Goal: Transaction & Acquisition: Obtain resource

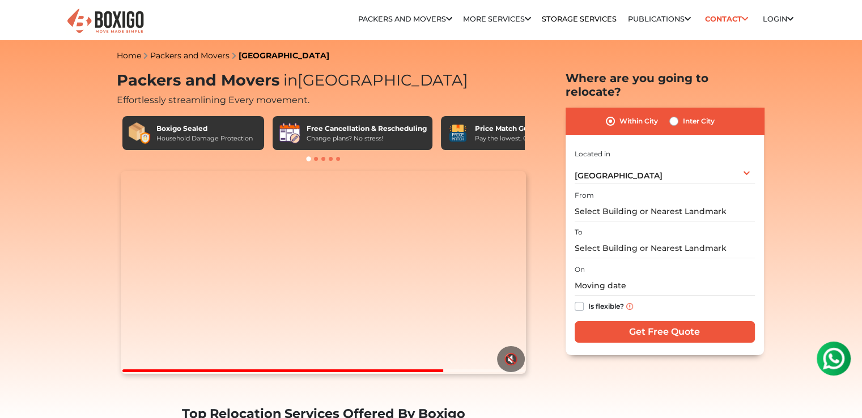
click at [683, 114] on label "Inter City" at bounding box center [699, 121] width 32 height 14
click at [672, 114] on input "Inter City" at bounding box center [673, 119] width 9 height 11
radio input "true"
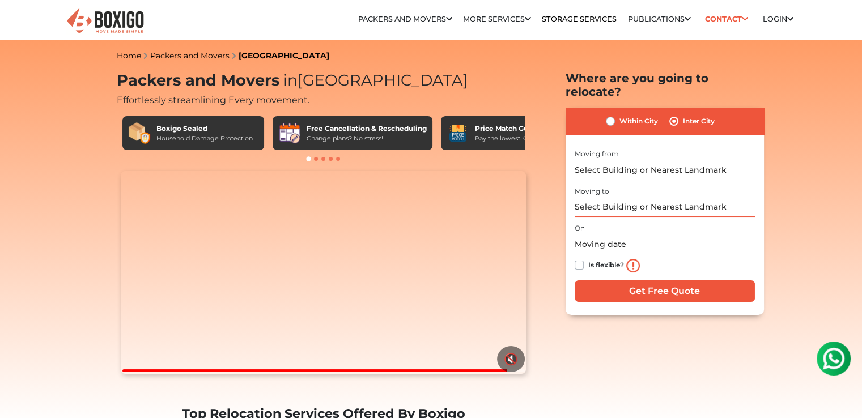
click at [614, 198] on input "text" at bounding box center [665, 208] width 180 height 20
click at [636, 162] on input "text" at bounding box center [665, 170] width 180 height 20
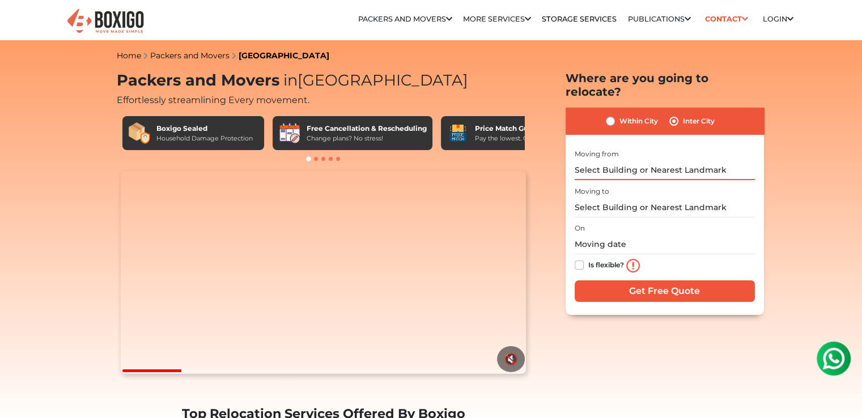
click at [666, 160] on input "text" at bounding box center [665, 170] width 180 height 20
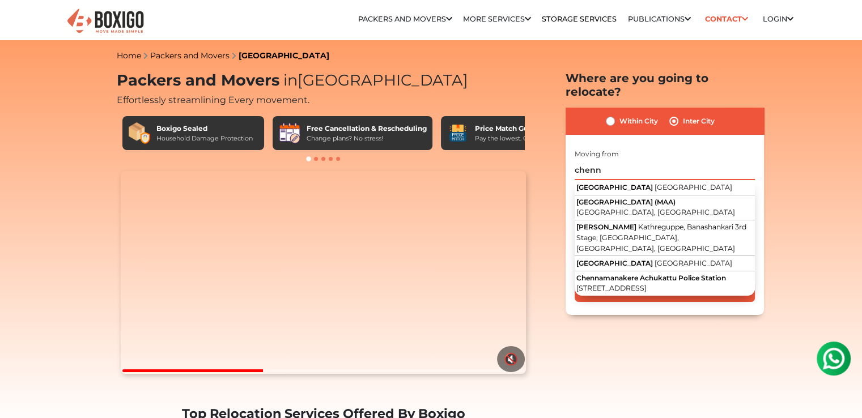
click at [635, 160] on input "chenn" at bounding box center [665, 170] width 180 height 20
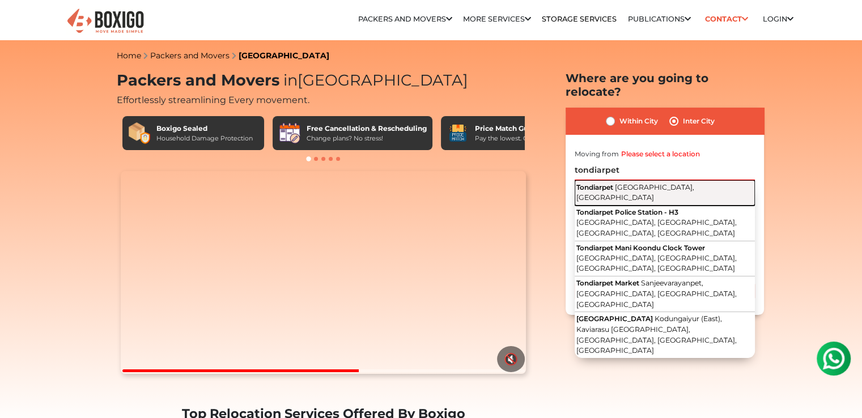
click at [644, 183] on span "[GEOGRAPHIC_DATA], [GEOGRAPHIC_DATA]" at bounding box center [635, 192] width 118 height 19
type input "Tondiarpet, [GEOGRAPHIC_DATA], [GEOGRAPHIC_DATA]"
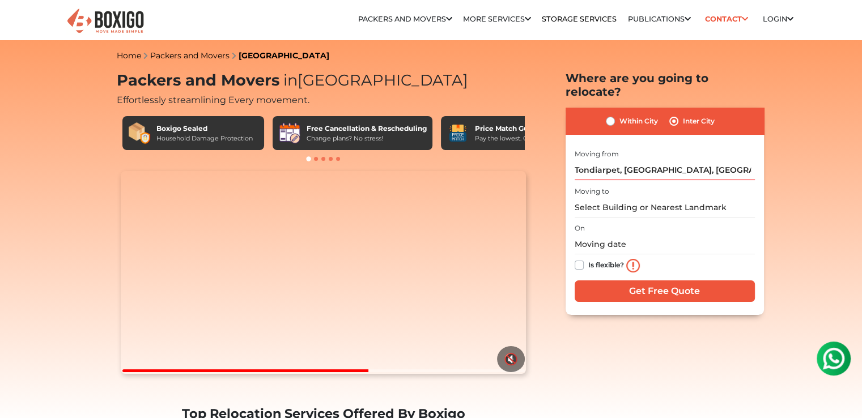
click at [632, 184] on div "Moving to" at bounding box center [665, 200] width 180 height 33
click at [631, 198] on input "text" at bounding box center [665, 208] width 180 height 20
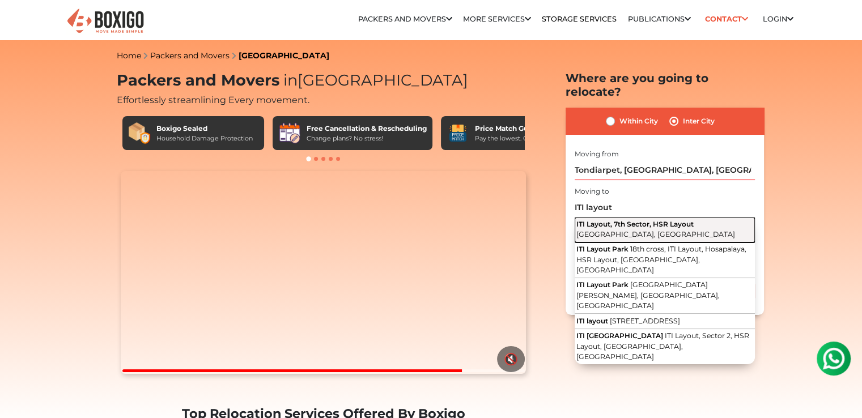
click at [630, 220] on span "ITI Layout, 7th Sector, HSR Layout" at bounding box center [634, 224] width 117 height 9
type input "ITI Layout, 7th Sector, HSR Layout, [GEOGRAPHIC_DATA], [GEOGRAPHIC_DATA]"
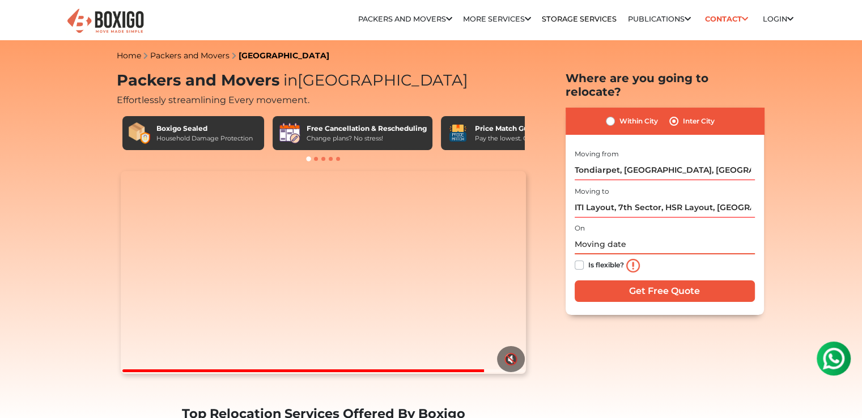
click at [599, 235] on input "text" at bounding box center [665, 245] width 180 height 20
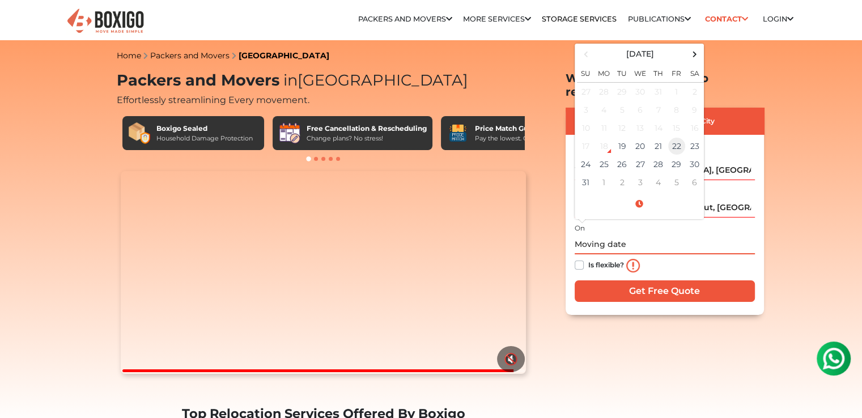
click at [674, 137] on td "22" at bounding box center [677, 146] width 18 height 18
type input "[DATE] 12:00 AM"
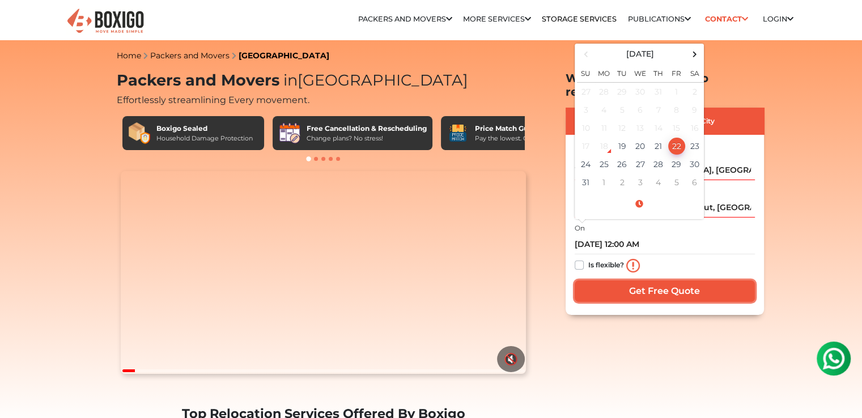
click at [635, 282] on input "Get Free Quote" at bounding box center [665, 292] width 180 height 22
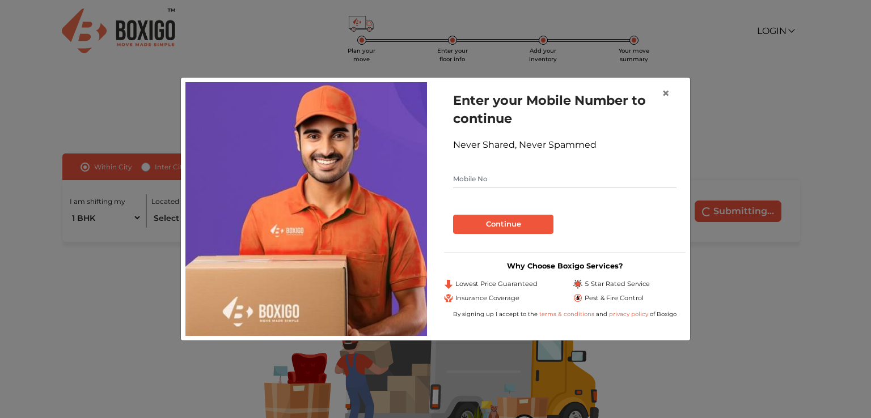
click at [589, 180] on input "text" at bounding box center [564, 179] width 223 height 18
type input "9677041218"
click at [534, 216] on button "Continue" at bounding box center [503, 224] width 100 height 19
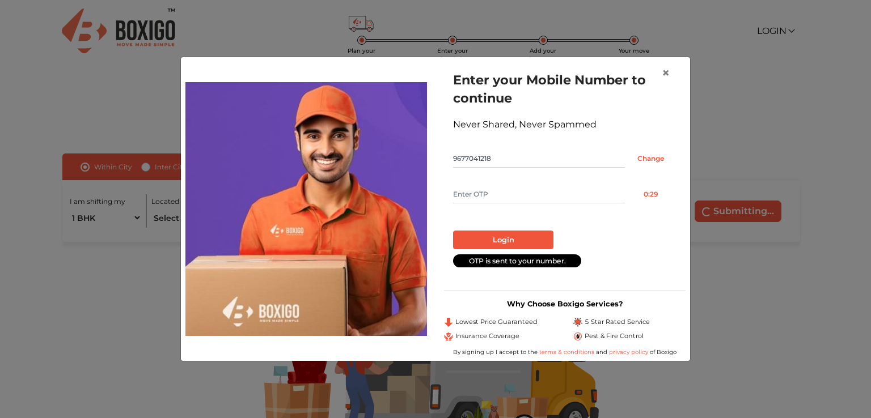
click at [564, 198] on input "text" at bounding box center [539, 194] width 172 height 18
type input "3718"
click at [530, 230] on div "Login" at bounding box center [564, 236] width 223 height 28
click at [525, 239] on button "Login" at bounding box center [503, 240] width 100 height 19
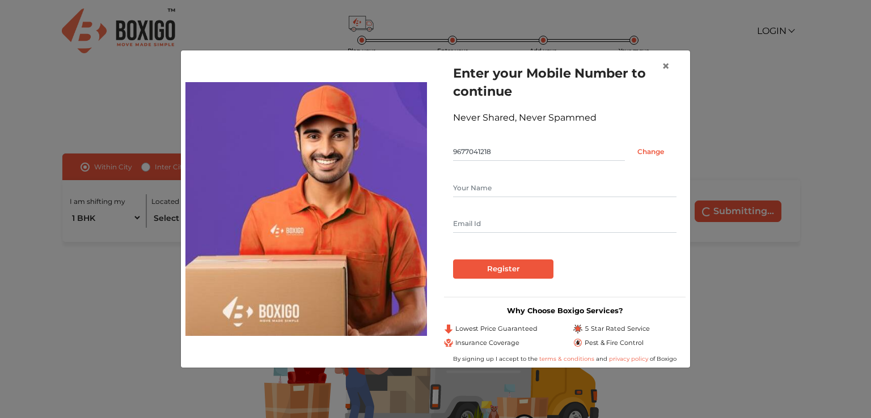
click at [562, 191] on input "text" at bounding box center [564, 188] width 223 height 18
type input "Venkateshwar CG"
type input "[EMAIL_ADDRESS][DOMAIN_NAME]"
click at [515, 262] on input "Register" at bounding box center [503, 269] width 100 height 19
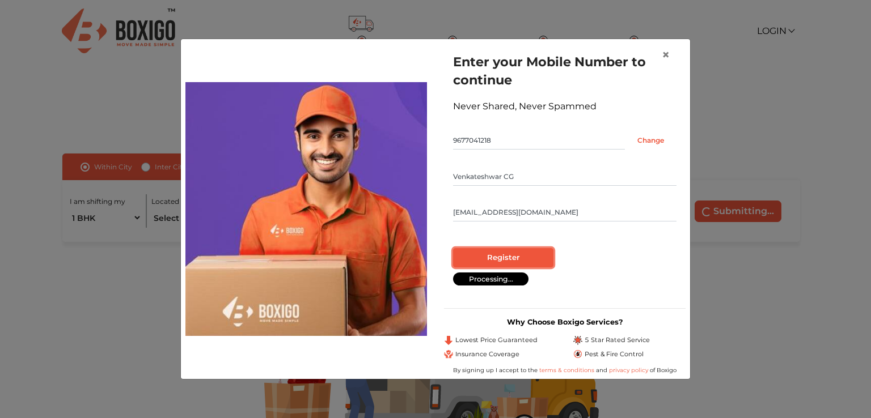
radio input "false"
radio input "true"
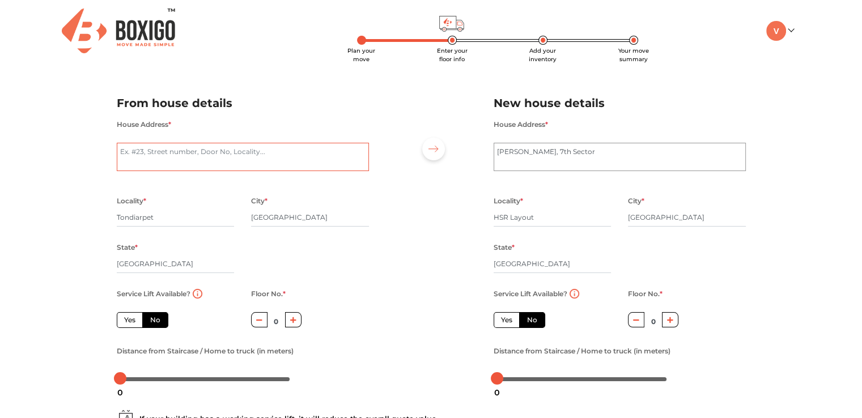
click at [253, 152] on textarea "House Address *" at bounding box center [243, 157] width 252 height 28
type textarea "50/8, Pillaiyar koil street"
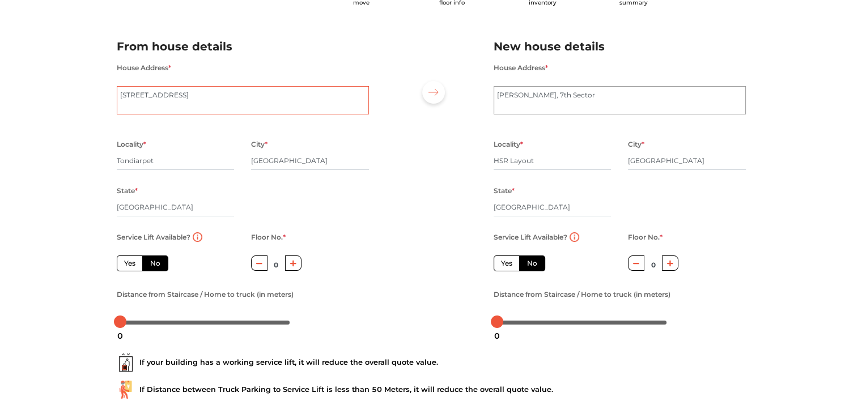
scroll to position [113, 0]
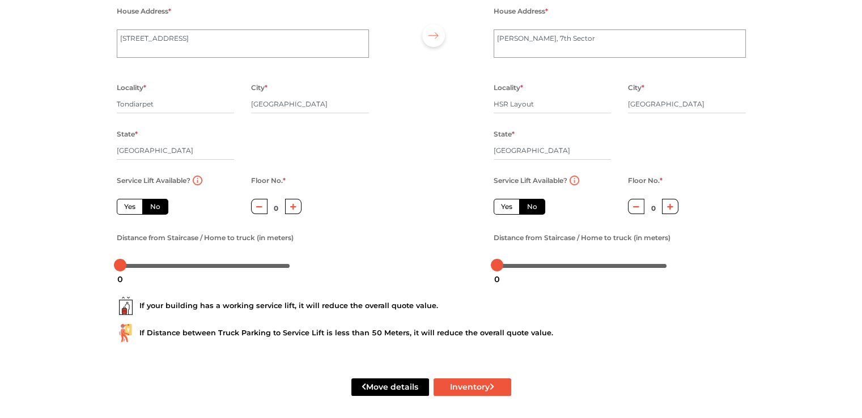
click at [290, 214] on button "button" at bounding box center [293, 206] width 16 height 15
type input "2"
drag, startPoint x: 122, startPoint y: 268, endPoint x: 164, endPoint y: 276, distance: 42.7
click at [164, 276] on body "Plan your move Enter your floor info Add your inventory Your move summary My Mo…" at bounding box center [431, 96] width 862 height 418
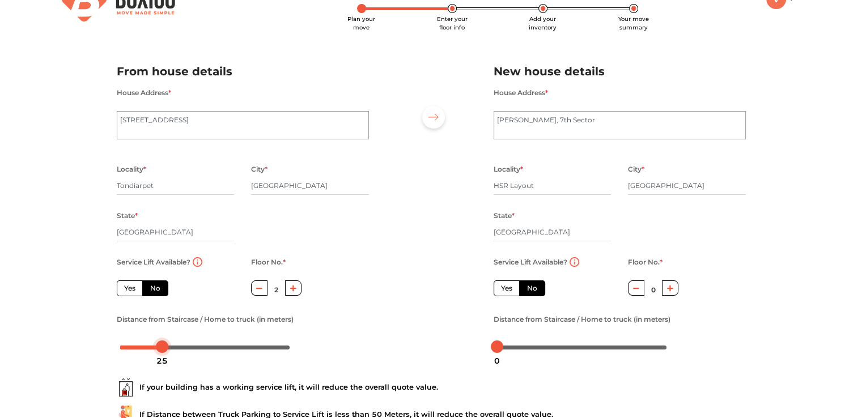
scroll to position [0, 0]
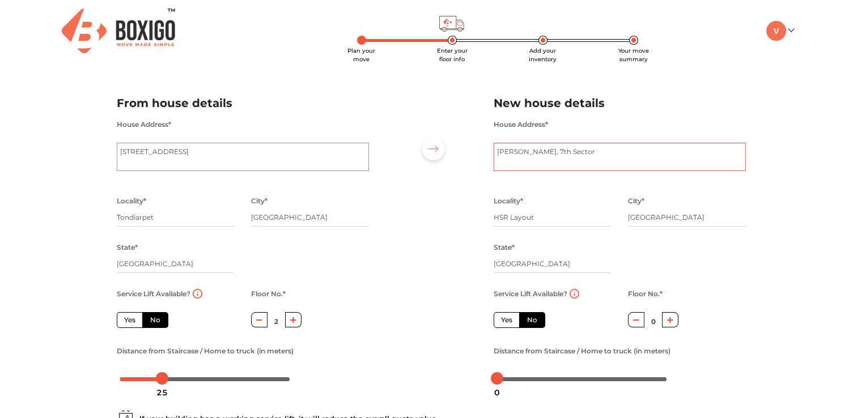
click at [523, 163] on textarea "ITI Layout, 7th Sector" at bounding box center [620, 157] width 252 height 28
click at [571, 154] on textarea "ITI Layout, 7th Sector" at bounding box center [620, 157] width 252 height 28
paste textarea "VJXR+J6G, 2nd Cross Rd, Hosapalaya, Muneshwara Nagar,"
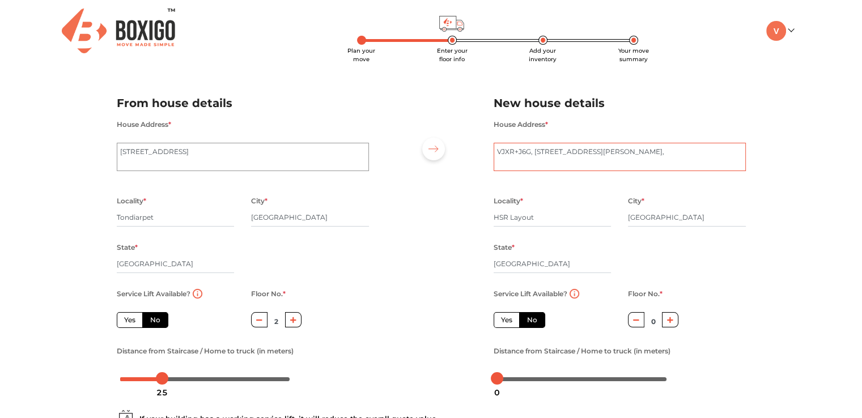
type textarea "VJXR+J6G, 2nd Cross Rd, Hosapalaya, Muneshwara Nagar,"
click at [548, 218] on input "HSR Layout" at bounding box center [553, 218] width 118 height 18
type input "ITI Layout"
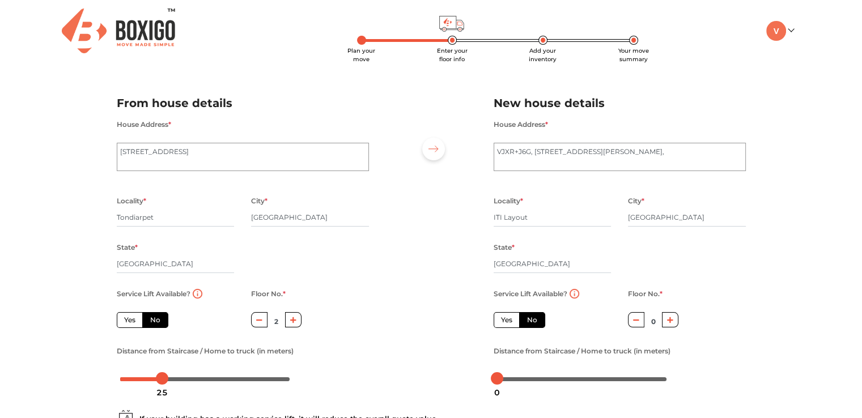
click at [668, 322] on icon "button" at bounding box center [670, 320] width 6 height 7
type input "2"
click at [304, 158] on textarea "50/8, Pillaiyar koil street" at bounding box center [243, 157] width 252 height 28
type textarea "50/8, Pillaiyar koil street"
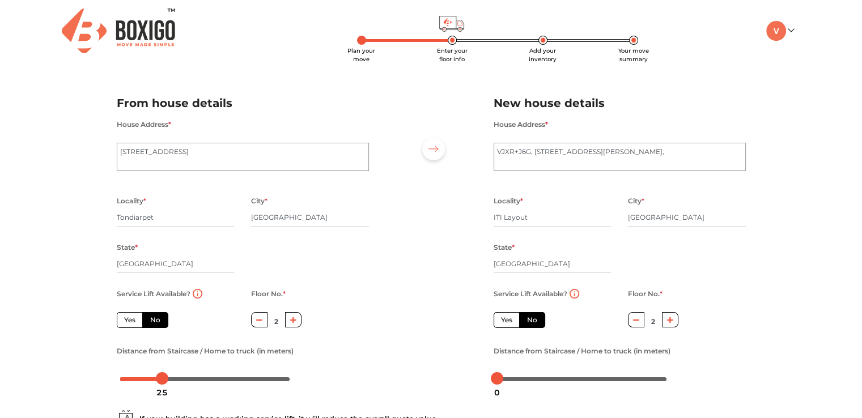
click at [338, 114] on div "From house details House Address * 50/8, Pillaiyar koil street Locality * Tondi…" at bounding box center [242, 243] width 269 height 299
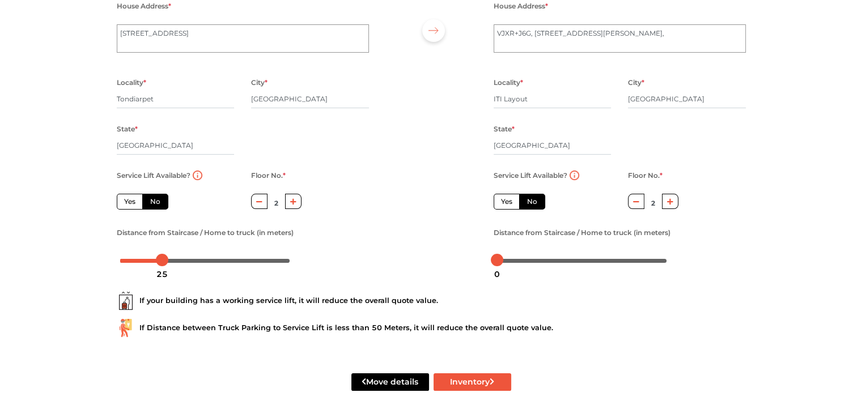
scroll to position [120, 0]
click at [480, 381] on button "Inventory" at bounding box center [473, 382] width 78 height 18
radio input "true"
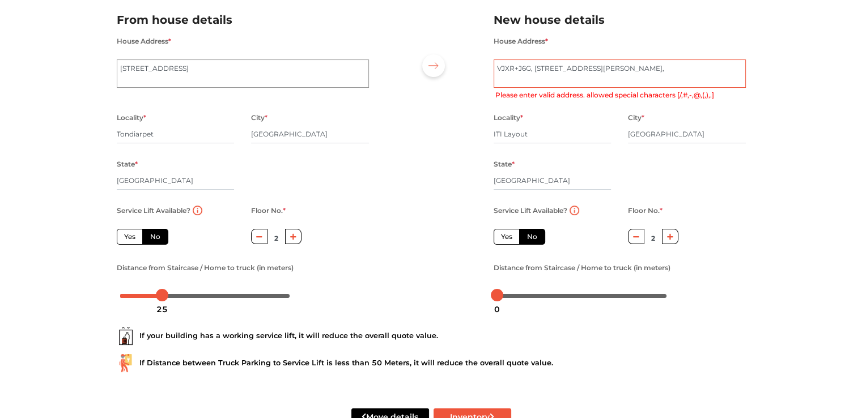
scroll to position [7, 0]
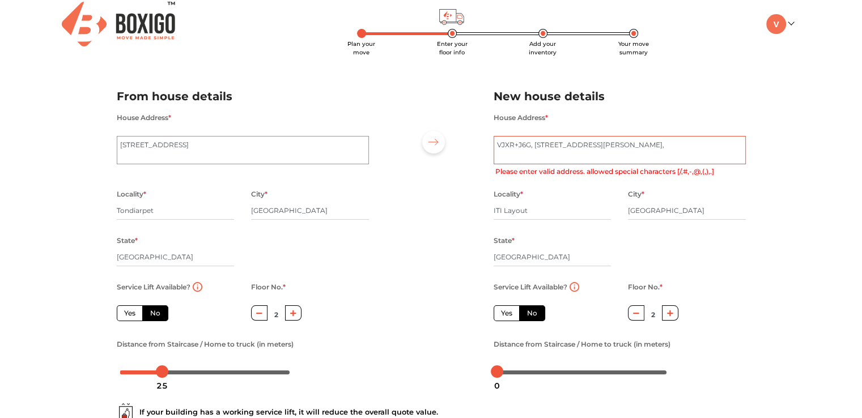
click at [707, 147] on textarea "ITI Layout, 7th Sector" at bounding box center [620, 150] width 252 height 28
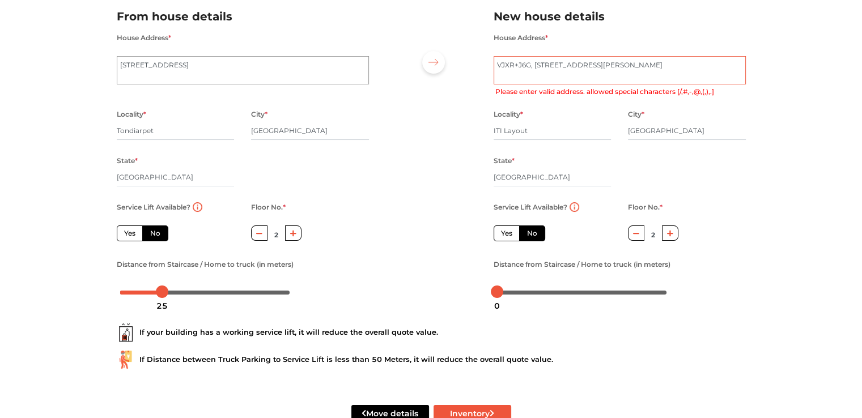
scroll to position [120, 0]
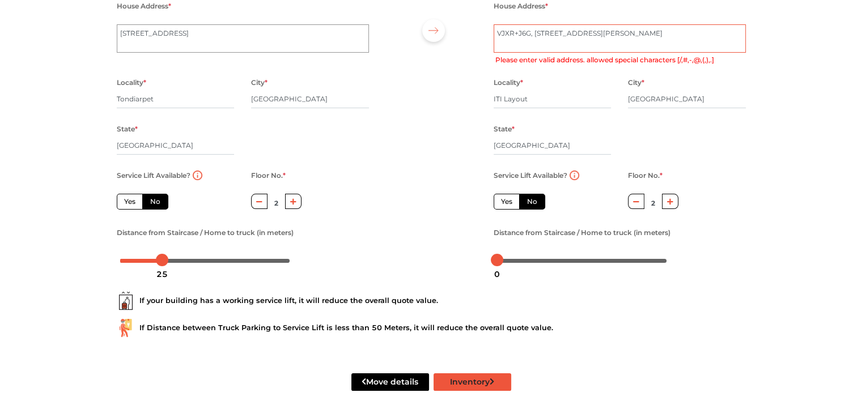
type textarea "VJXR+J6G, 2nd Cross Rd, Hosapalaya, Muneshwara Nagar"
click at [474, 385] on button "Inventory" at bounding box center [473, 382] width 78 height 18
click at [517, 33] on textarea "ITI Layout, 7th Sector" at bounding box center [620, 38] width 252 height 28
radio input "true"
drag, startPoint x: 532, startPoint y: 30, endPoint x: 472, endPoint y: 30, distance: 60.1
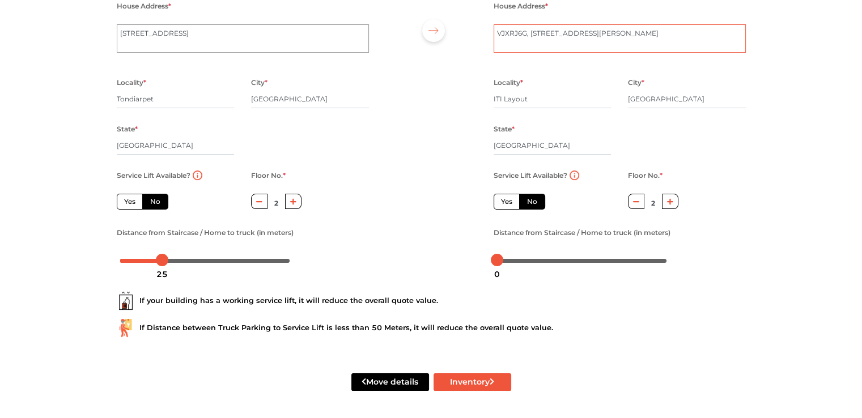
click at [472, 30] on div "From house details House Address * 50/8, Pillaiyar koil street Locality * Tondi…" at bounding box center [431, 118] width 646 height 312
type textarea "2nd Cross Rd, Hosapalaya, Muneshwara Nagar"
click at [487, 380] on button "Inventory" at bounding box center [473, 382] width 78 height 18
radio input "true"
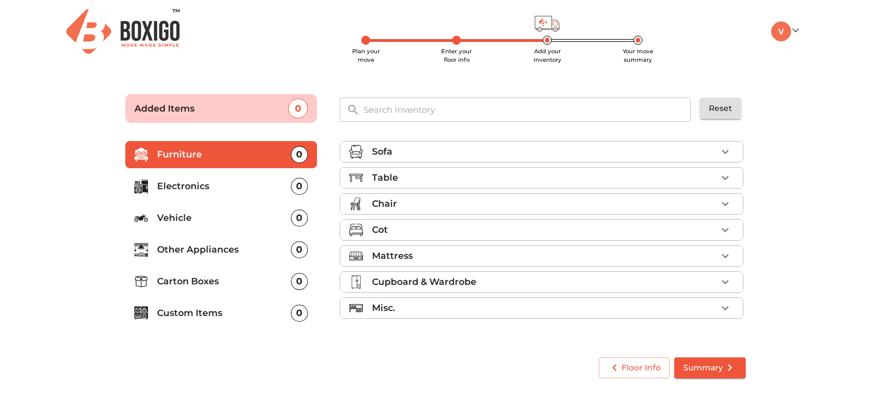
click at [292, 185] on div "0" at bounding box center [299, 186] width 17 height 17
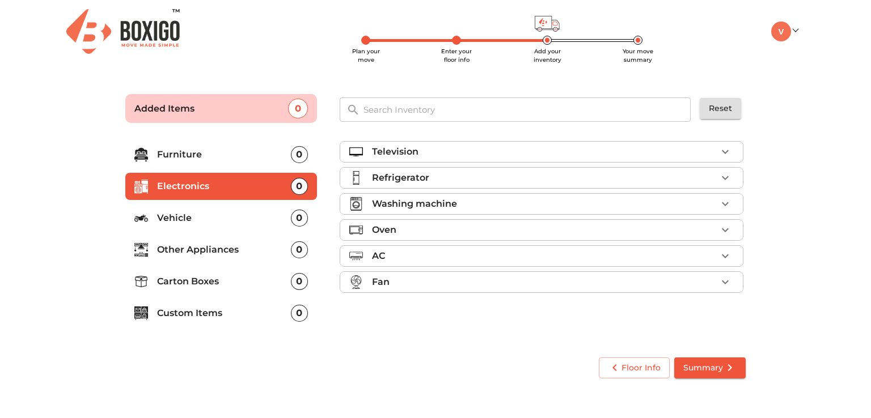
click at [244, 250] on p "Other Appliances" at bounding box center [224, 250] width 134 height 14
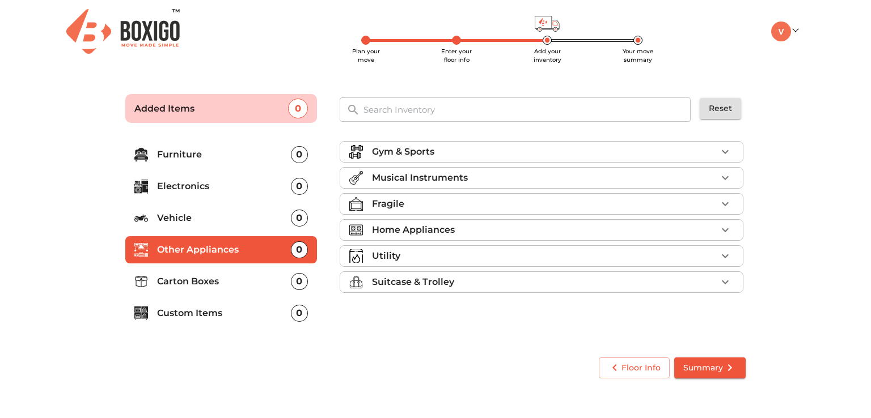
click at [211, 307] on p "Custom Items" at bounding box center [224, 314] width 134 height 14
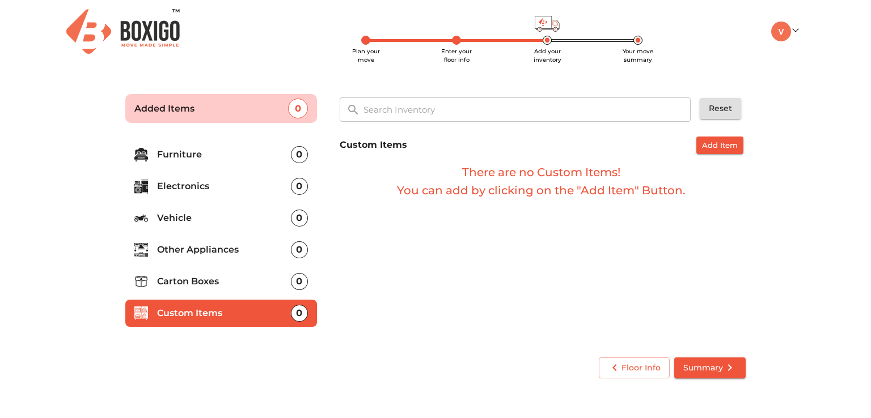
click at [215, 287] on p "Carton Boxes" at bounding box center [224, 282] width 134 height 14
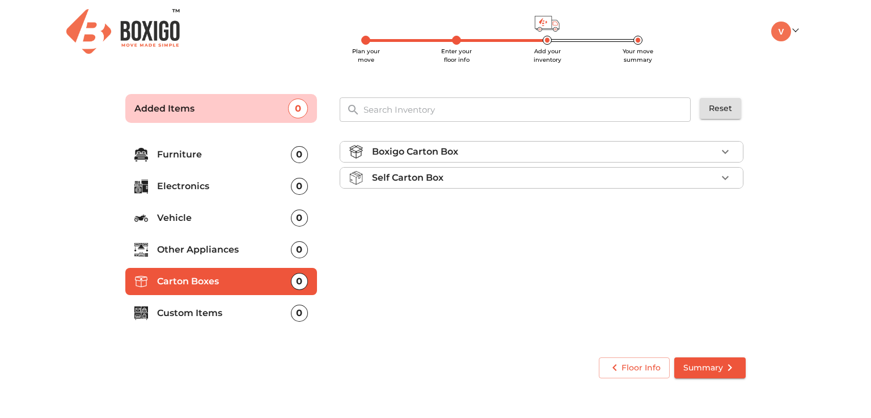
click at [207, 245] on p "Other Appliances" at bounding box center [224, 250] width 134 height 14
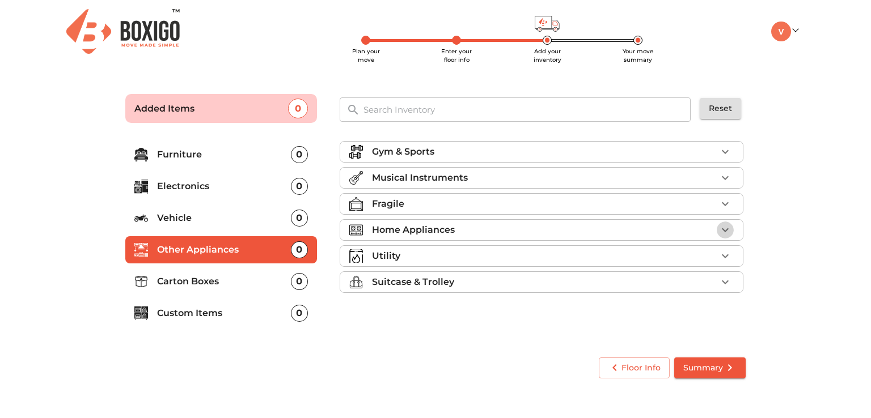
click at [728, 231] on icon "button" at bounding box center [725, 230] width 14 height 14
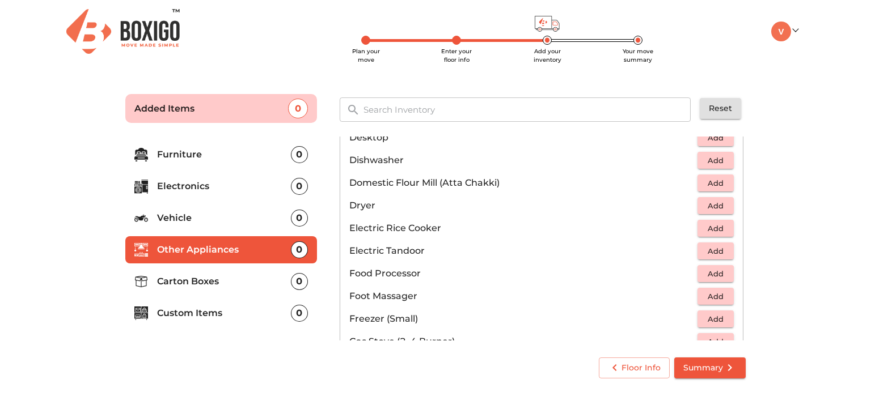
scroll to position [227, 0]
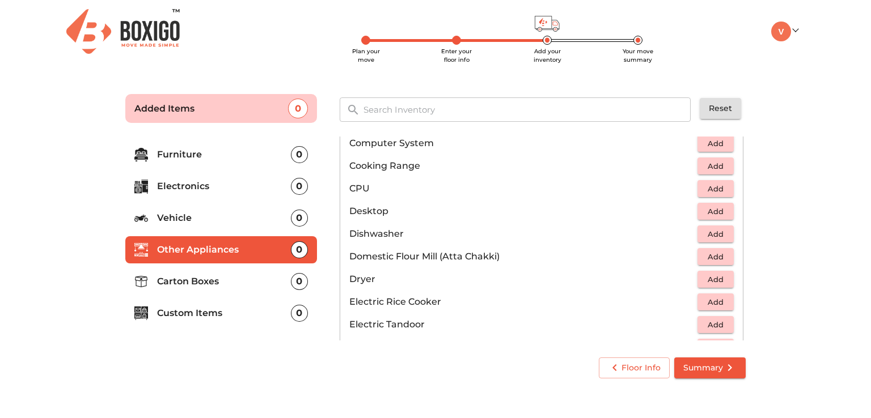
click at [713, 185] on span "Add" at bounding box center [715, 188] width 25 height 13
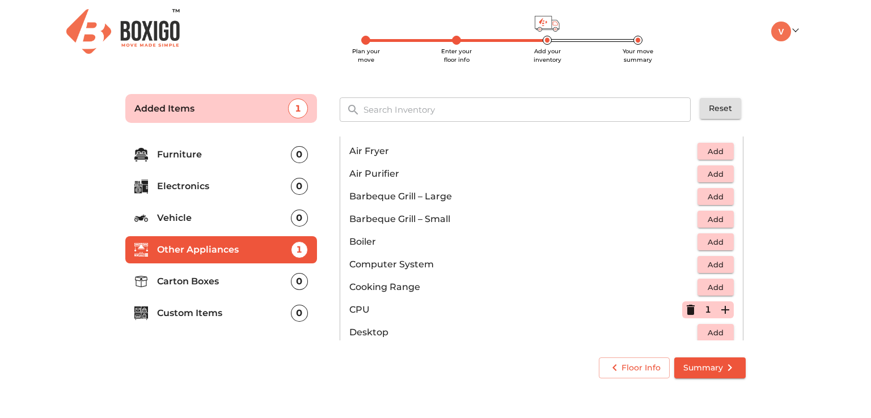
scroll to position [49, 0]
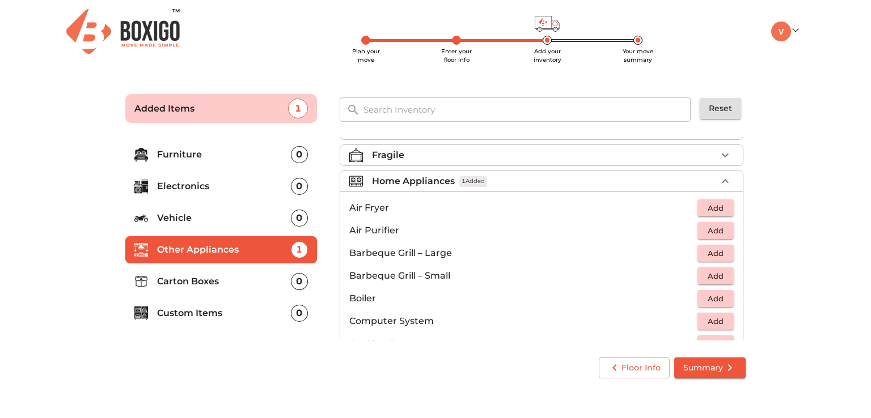
click at [719, 182] on icon "button" at bounding box center [725, 182] width 14 height 14
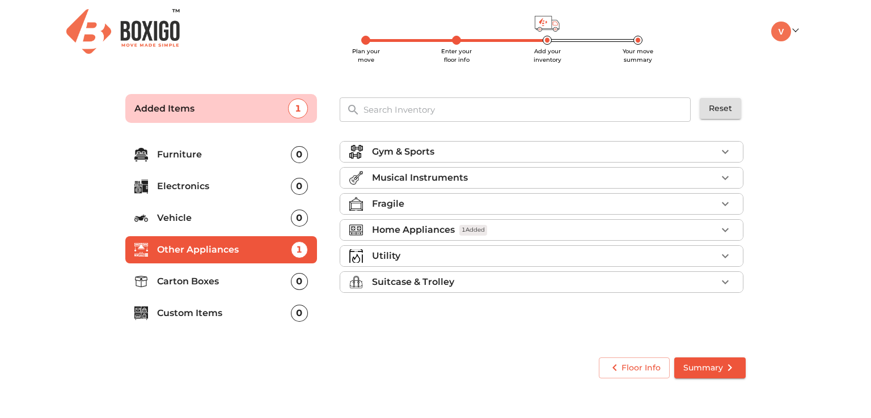
scroll to position [0, 0]
click at [216, 189] on p "Electronics" at bounding box center [224, 187] width 134 height 14
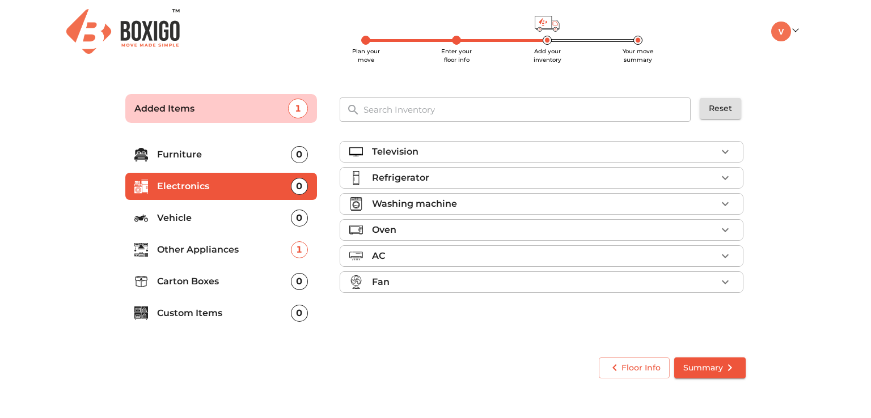
click at [720, 155] on icon "button" at bounding box center [725, 152] width 14 height 14
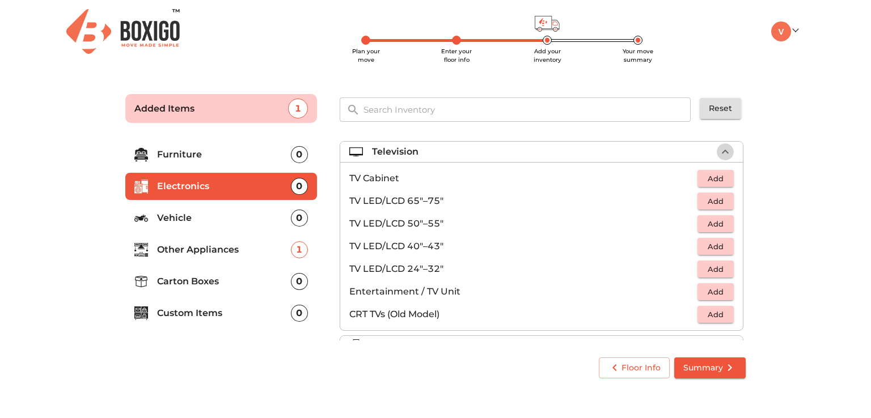
click at [725, 148] on icon "button" at bounding box center [725, 152] width 14 height 14
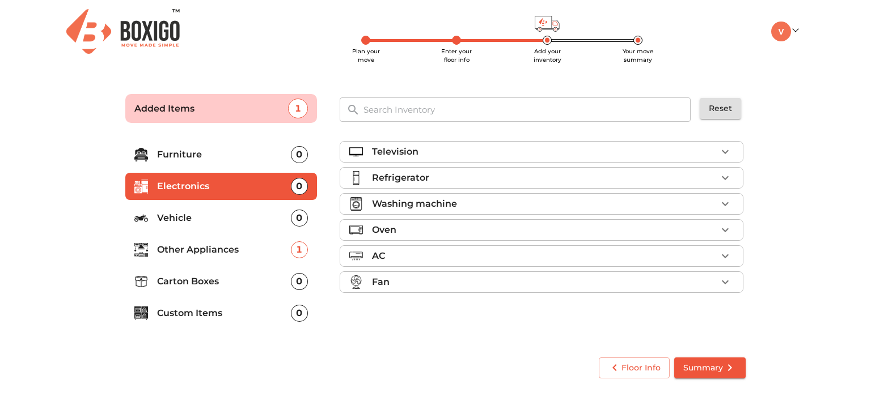
click at [222, 245] on p "Other Appliances" at bounding box center [224, 250] width 134 height 14
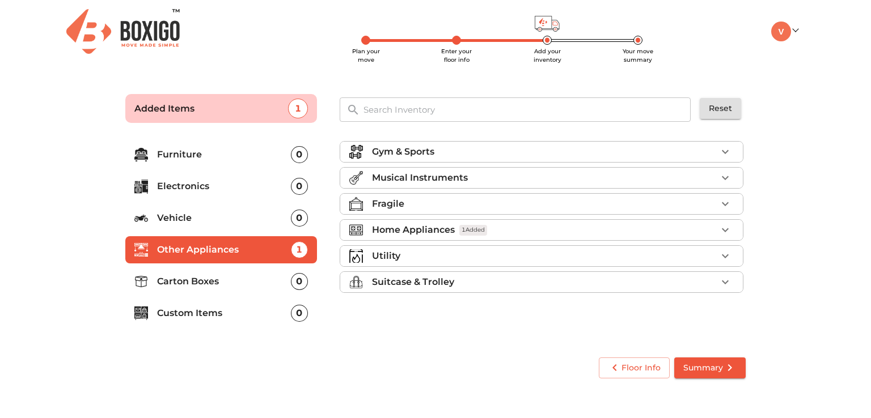
click at [720, 243] on ul "Gym & Sports Musical Instruments Fragile Home Appliances 1 Added Utility Suitca…" at bounding box center [541, 219] width 404 height 165
click at [723, 252] on icon "button" at bounding box center [725, 256] width 14 height 14
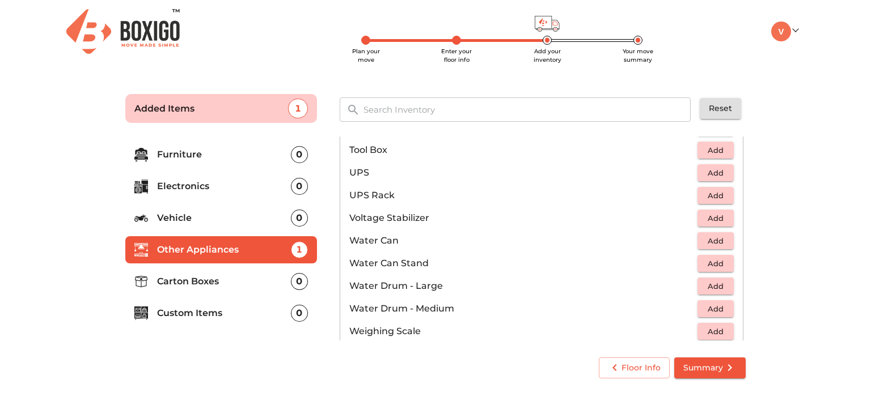
scroll to position [793, 0]
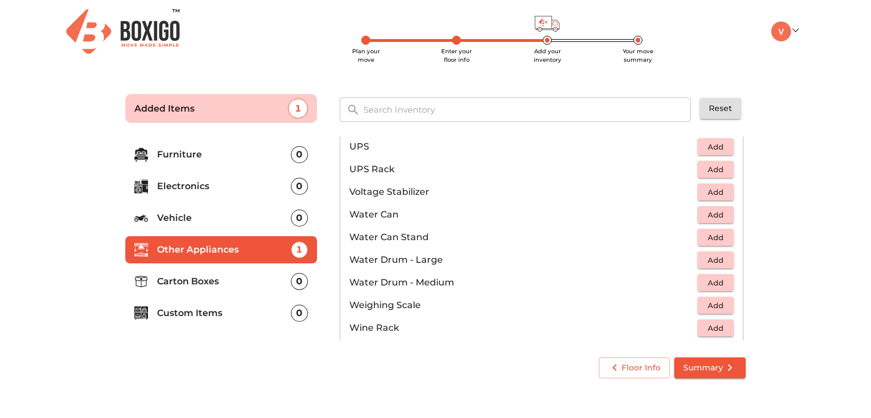
click at [460, 100] on input "text" at bounding box center [527, 109] width 342 height 24
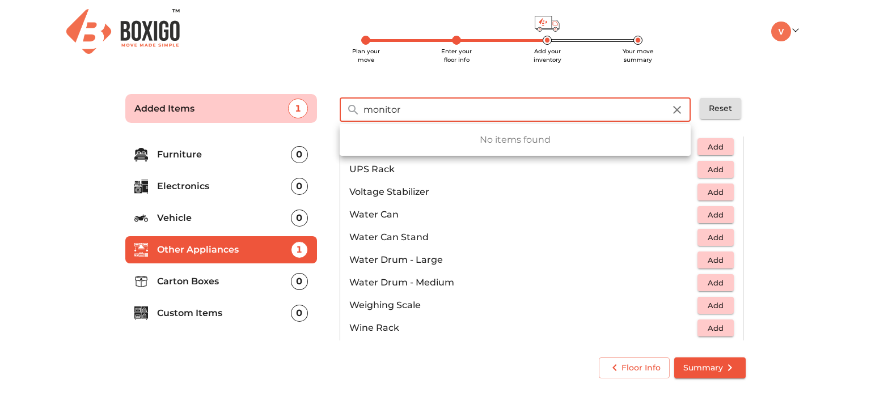
click at [460, 100] on input "monitor" at bounding box center [513, 109] width 315 height 24
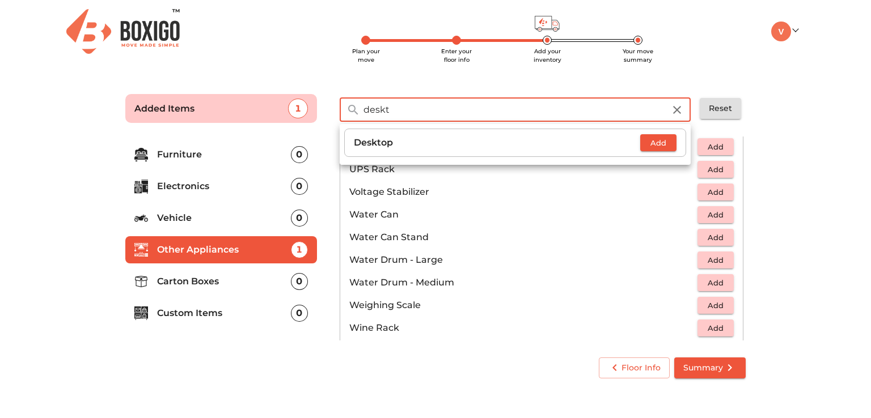
type input "deskt"
click at [389, 141] on p "Desktop" at bounding box center [497, 143] width 286 height 14
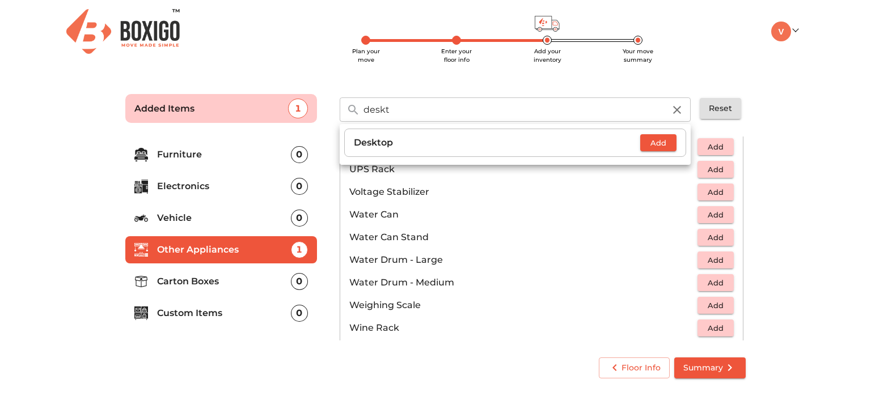
click at [660, 139] on span "Add" at bounding box center [658, 143] width 25 height 13
click at [804, 168] on main "Plan your move Enter your floor info Add your inventory Your move summary Added…" at bounding box center [435, 234] width 871 height 312
click at [676, 109] on icon "button" at bounding box center [677, 110] width 14 height 14
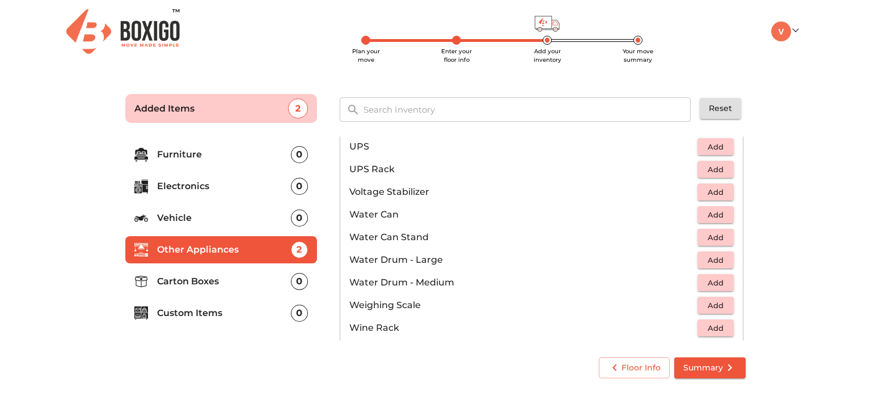
click at [479, 112] on input "text" at bounding box center [527, 109] width 342 height 24
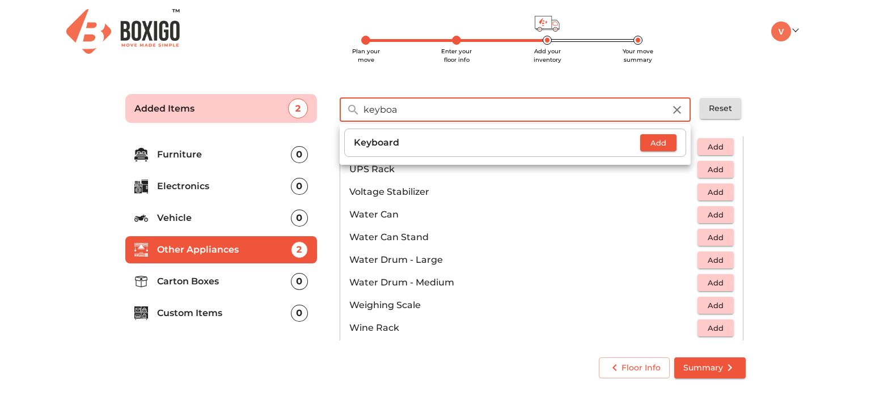
click at [664, 148] on span "Add" at bounding box center [658, 143] width 25 height 13
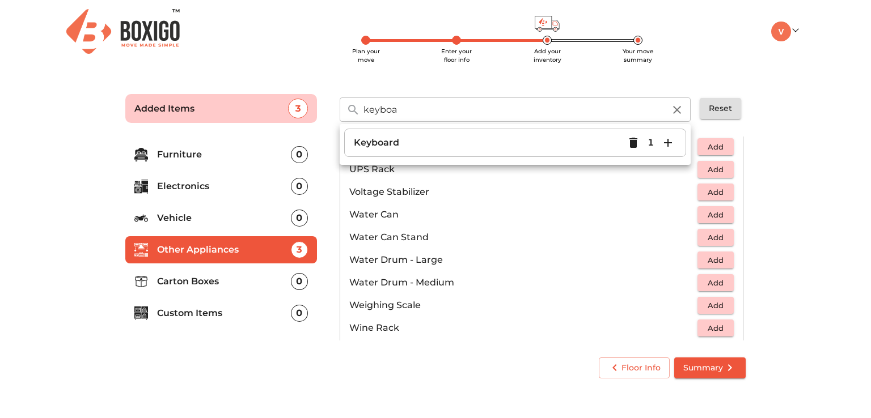
click at [793, 139] on main "Plan your move Enter your floor info Add your inventory Your move summary Added…" at bounding box center [435, 234] width 871 height 312
click at [447, 112] on input "keyboa" at bounding box center [513, 109] width 315 height 24
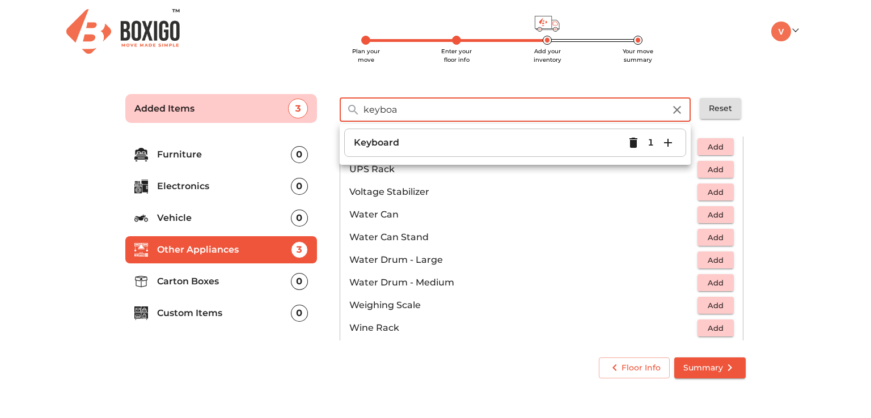
click at [447, 112] on input "keyboa" at bounding box center [513, 109] width 315 height 24
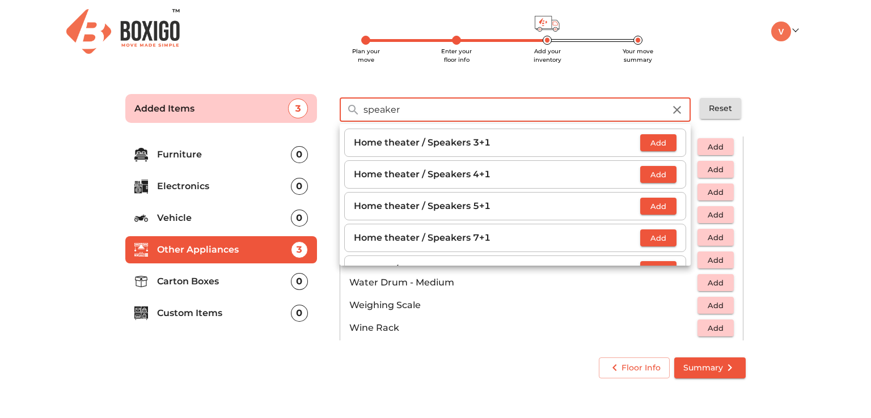
scroll to position [25, 0]
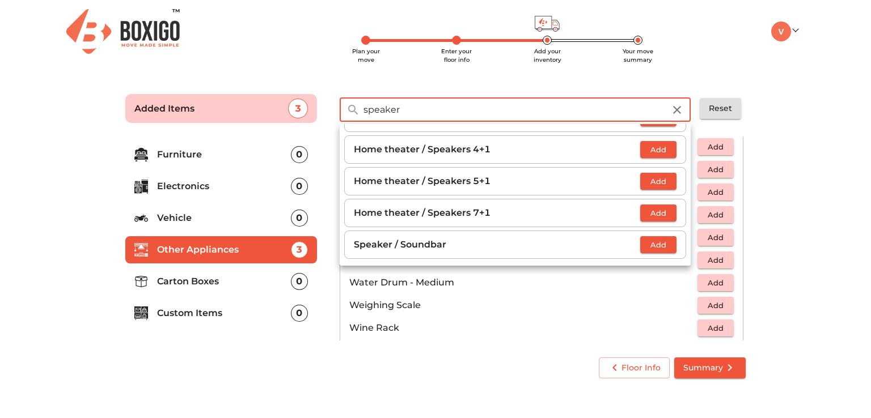
type input "speaker"
click at [646, 245] on span "Add" at bounding box center [658, 245] width 25 height 13
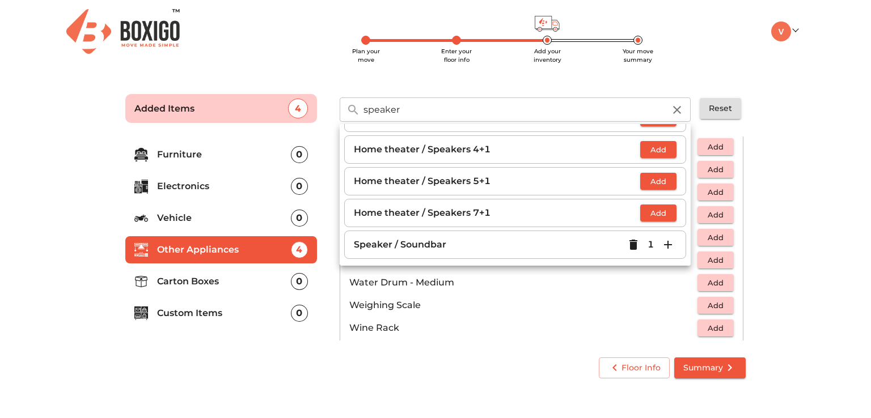
click at [802, 151] on main "Plan your move Enter your floor info Add your inventory Your move summary Added…" at bounding box center [435, 234] width 871 height 312
click at [675, 111] on icon "button" at bounding box center [677, 110] width 8 height 8
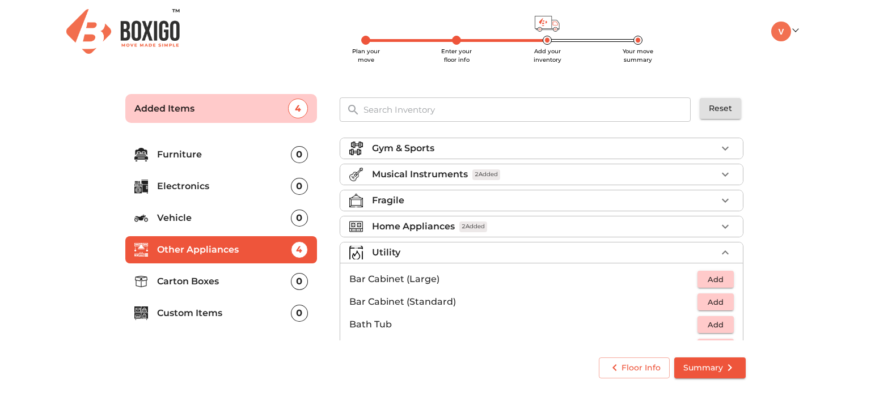
scroll to position [0, 0]
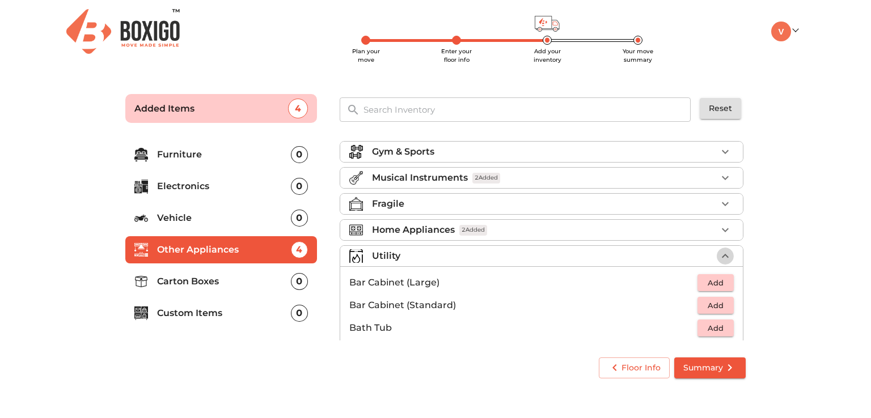
click at [718, 252] on icon "button" at bounding box center [725, 256] width 14 height 14
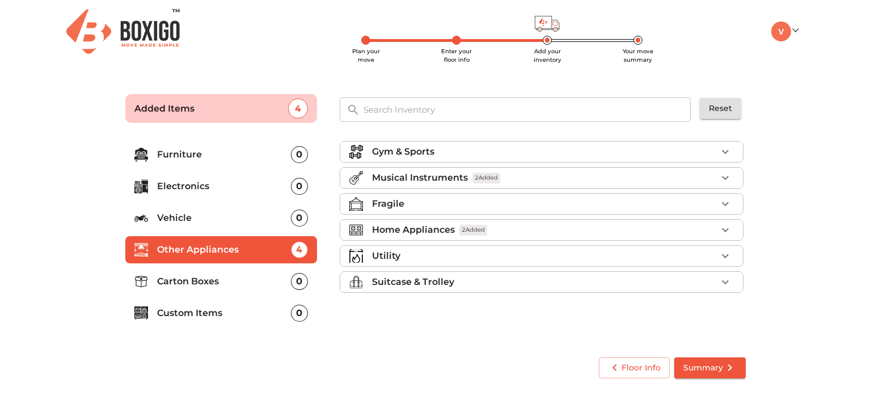
click at [733, 177] on button "button" at bounding box center [724, 177] width 17 height 17
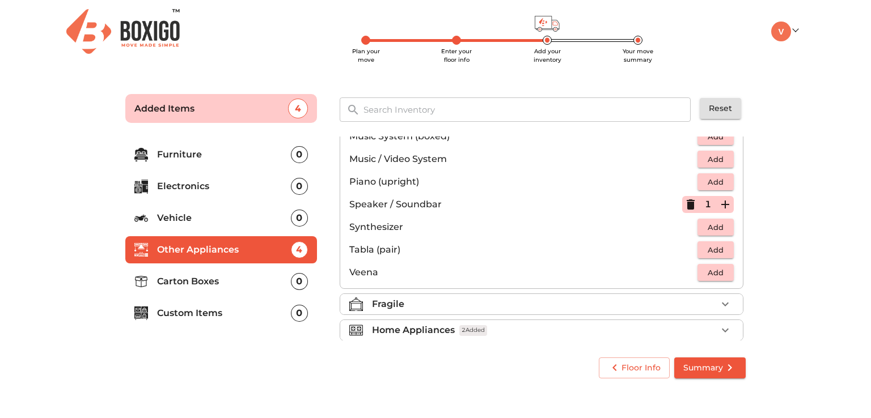
scroll to position [227, 0]
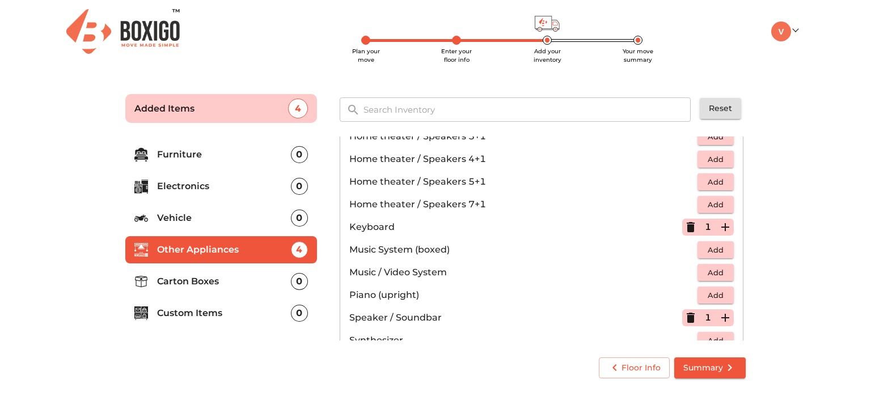
click at [686, 231] on icon "button" at bounding box center [690, 227] width 8 height 10
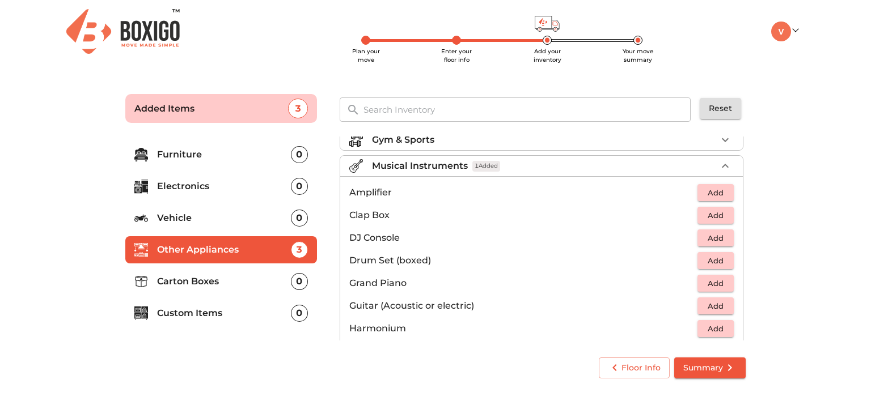
scroll to position [0, 0]
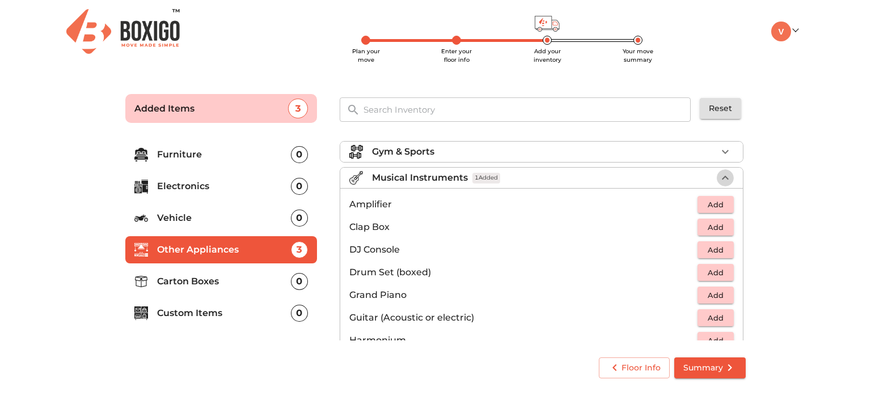
click at [719, 173] on icon "button" at bounding box center [725, 178] width 14 height 14
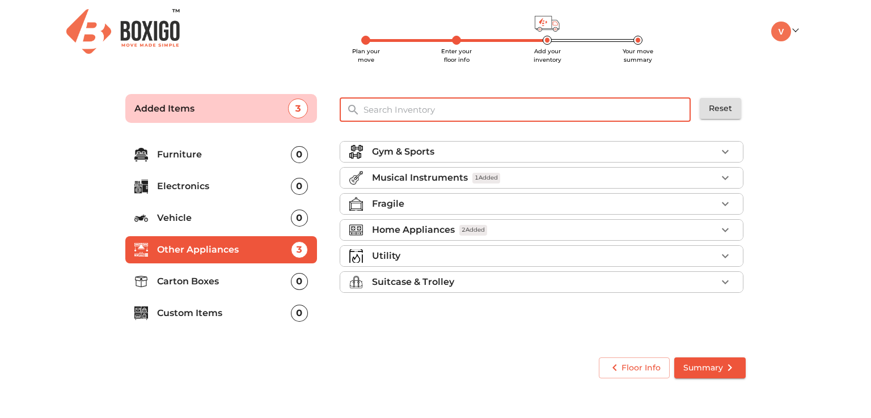
click at [470, 107] on input "text" at bounding box center [527, 109] width 342 height 24
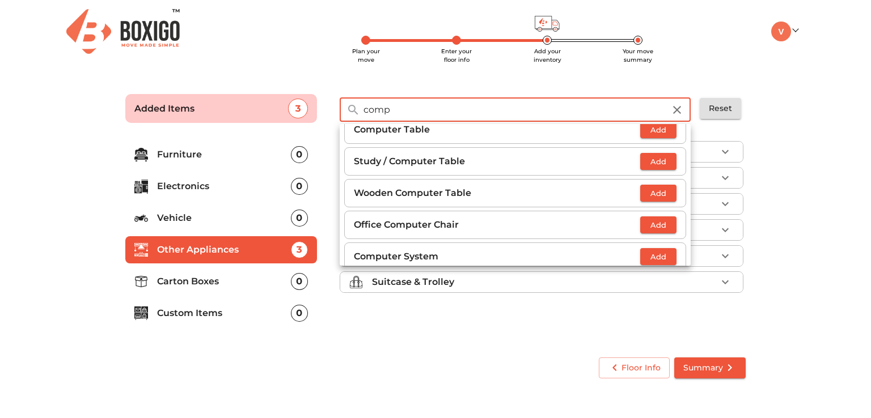
scroll to position [25, 0]
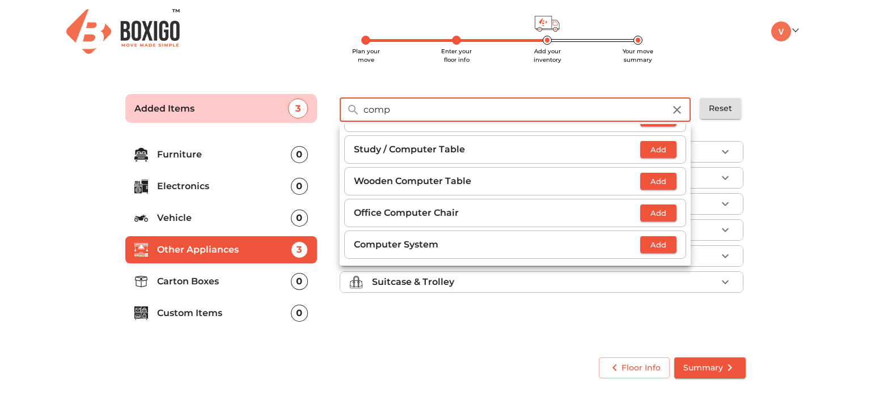
type input "comp"
click at [649, 243] on span "Add" at bounding box center [658, 245] width 25 height 13
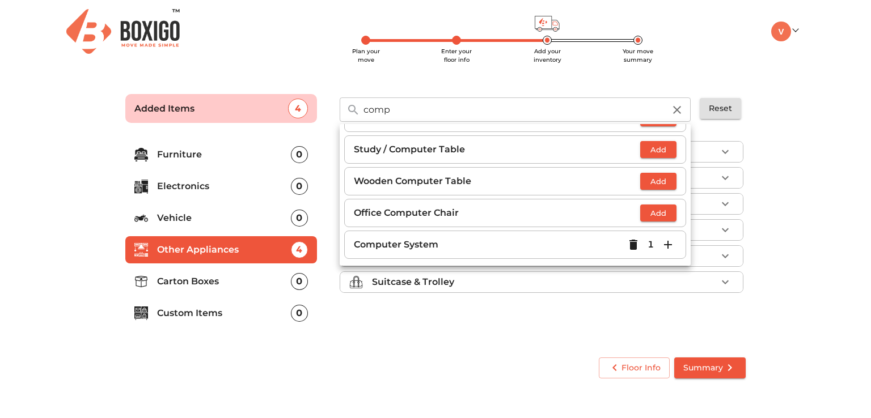
click at [776, 167] on main "Plan your move Enter your floor info Add your inventory Your move summary Added…" at bounding box center [435, 234] width 871 height 312
click at [791, 143] on main "Plan your move Enter your floor info Add your inventory Your move summary Added…" at bounding box center [435, 234] width 871 height 312
click at [674, 109] on icon "button" at bounding box center [677, 110] width 14 height 14
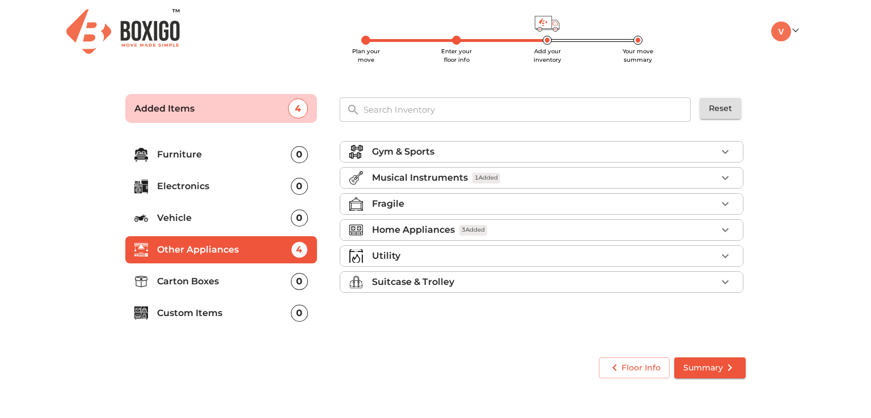
click at [734, 231] on li "Home Appliances 3 Added" at bounding box center [541, 230] width 402 height 20
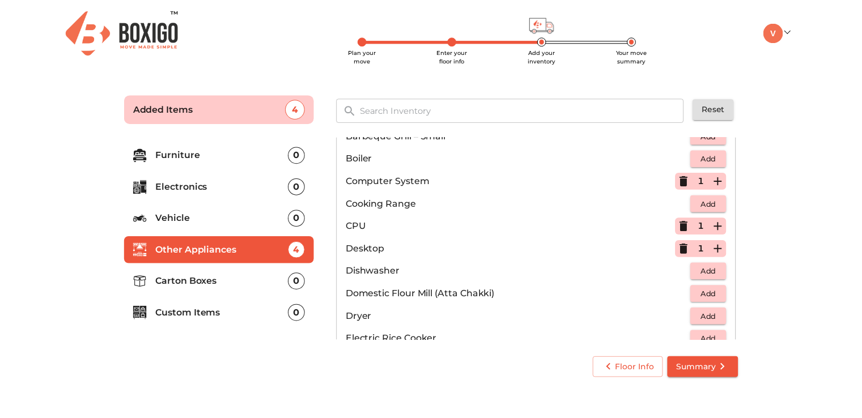
scroll to position [170, 0]
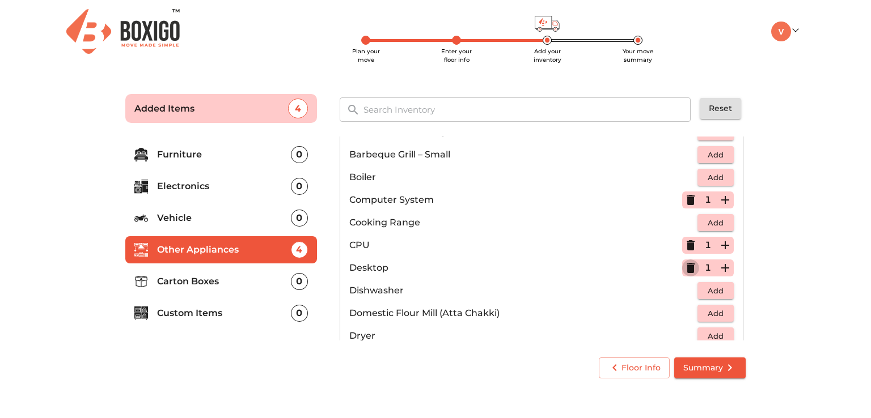
click at [686, 263] on icon "button" at bounding box center [690, 268] width 8 height 10
click at [728, 370] on icon "submit" at bounding box center [730, 367] width 4 height 7
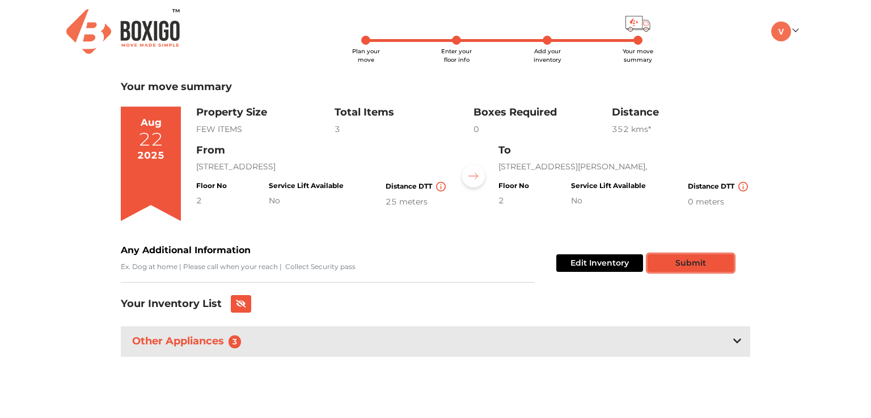
click at [703, 268] on button "Submit" at bounding box center [690, 263] width 86 height 18
